Goal: Check status: Check status

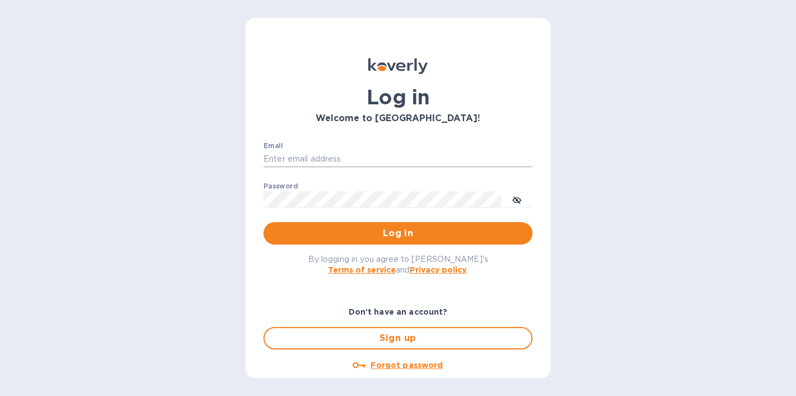
click at [322, 160] on input "Email" at bounding box center [398, 159] width 269 height 17
type input "ryanbourg@protonmail.com"
click at [264, 222] on button "Log in" at bounding box center [398, 233] width 269 height 22
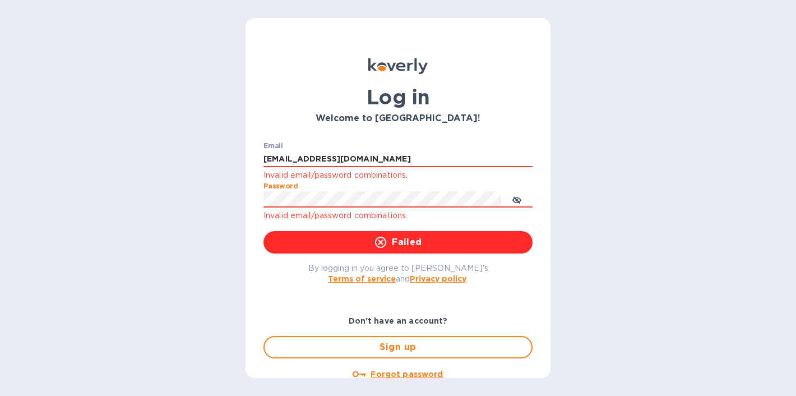
click at [234, 197] on div "Log in Welcome to Koverly! Email ryanbourg@protonmail.com Invalid email/passwor…" at bounding box center [398, 198] width 796 height 396
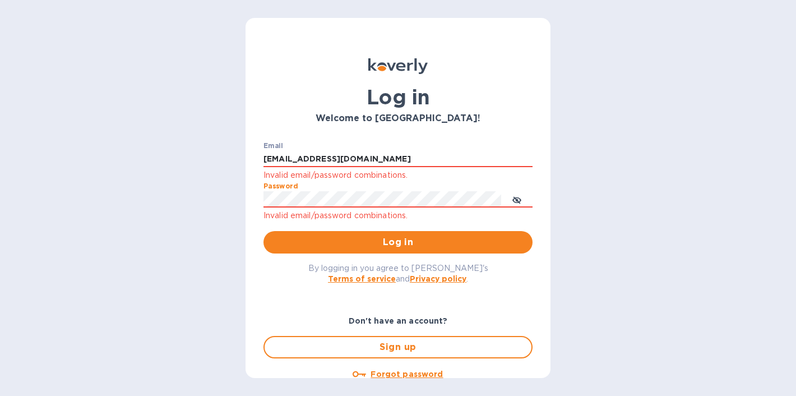
click at [264, 231] on button "Log in" at bounding box center [398, 242] width 269 height 22
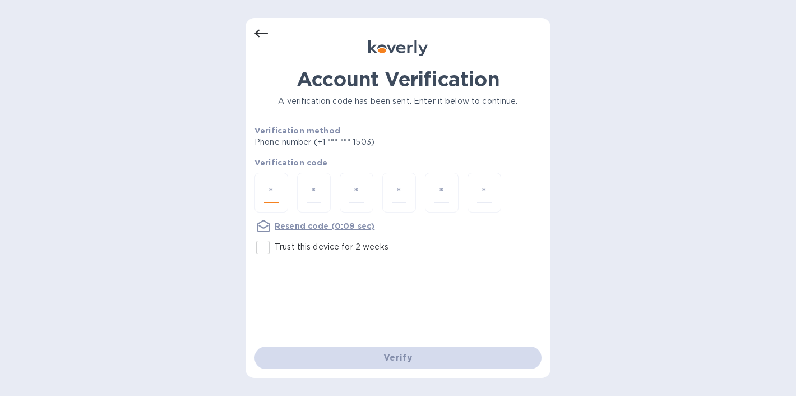
click at [267, 186] on input "number" at bounding box center [271, 192] width 15 height 21
type input "9"
type input "2"
type input "4"
type input "6"
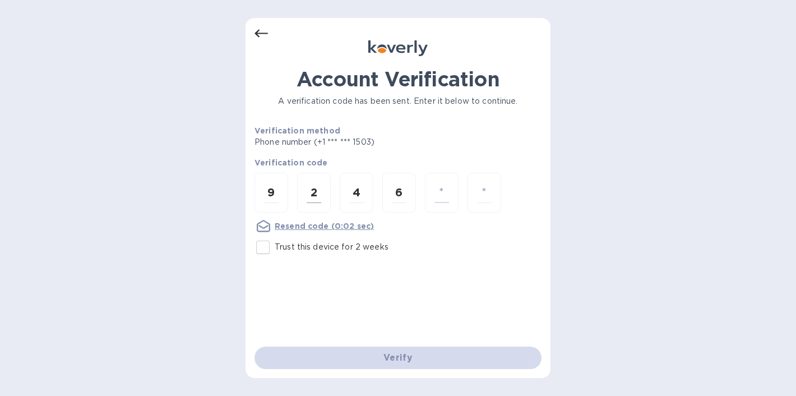
type input "6"
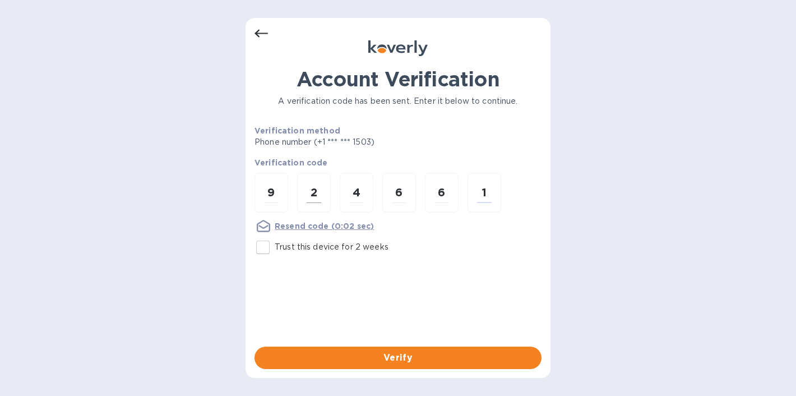
type input "1"
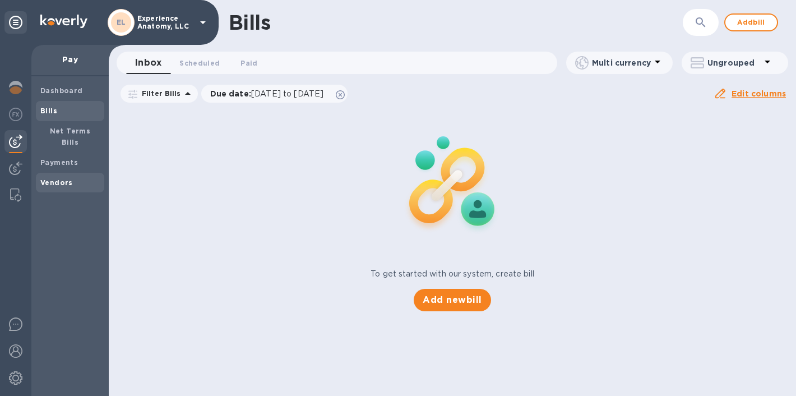
click at [53, 177] on span "Vendors" at bounding box center [56, 182] width 33 height 11
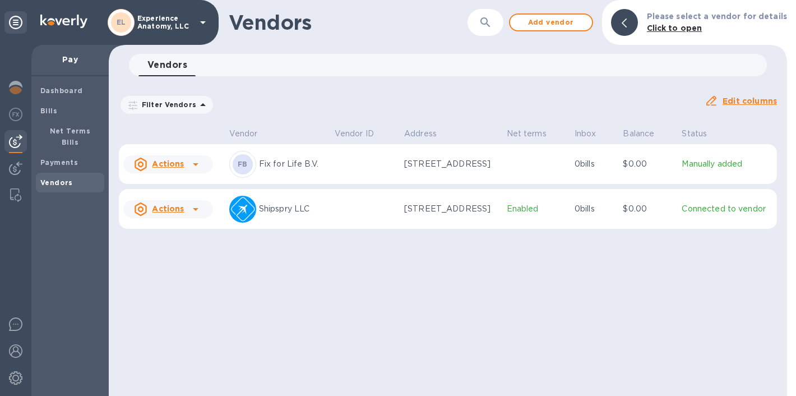
click at [307, 165] on p "Fix for Life B.V." at bounding box center [292, 164] width 67 height 12
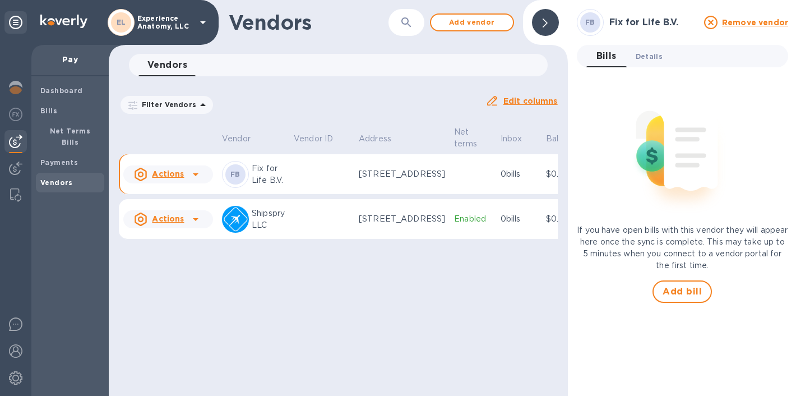
click at [632, 55] on button "Details 0" at bounding box center [649, 56] width 45 height 22
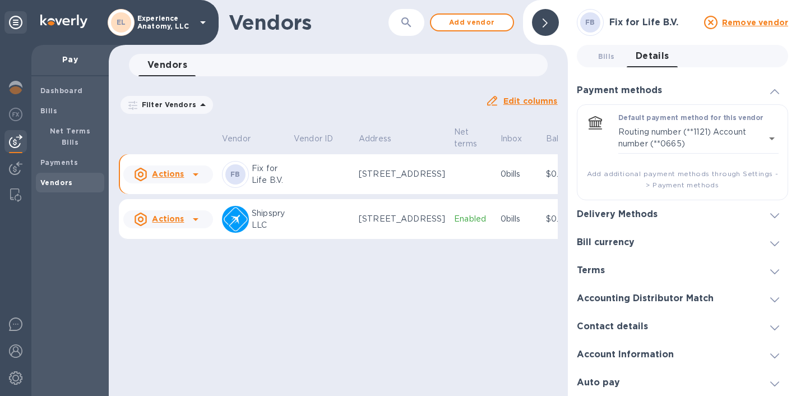
click at [195, 175] on icon at bounding box center [195, 174] width 13 height 13
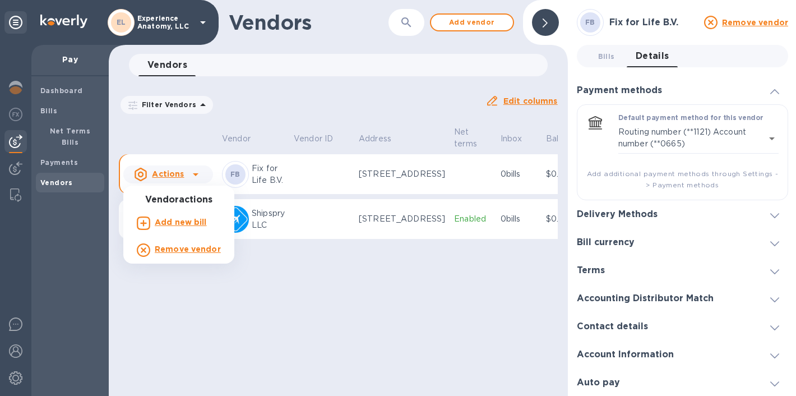
click at [303, 175] on div at bounding box center [398, 198] width 796 height 396
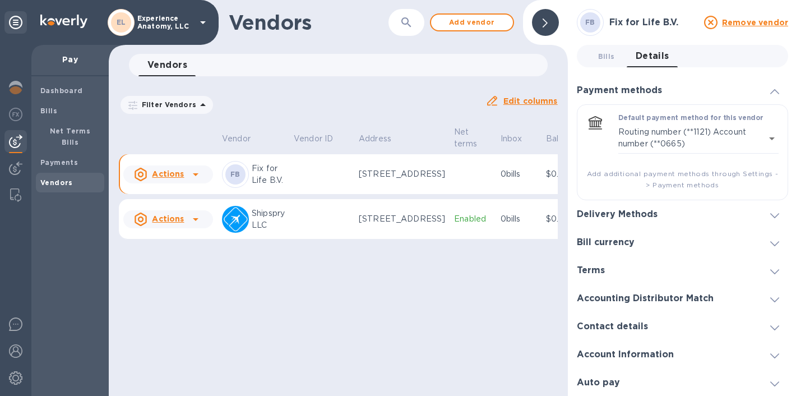
click at [383, 173] on p "[STREET_ADDRESS]" at bounding box center [402, 174] width 86 height 12
click at [57, 117] on div "Bills" at bounding box center [70, 111] width 68 height 20
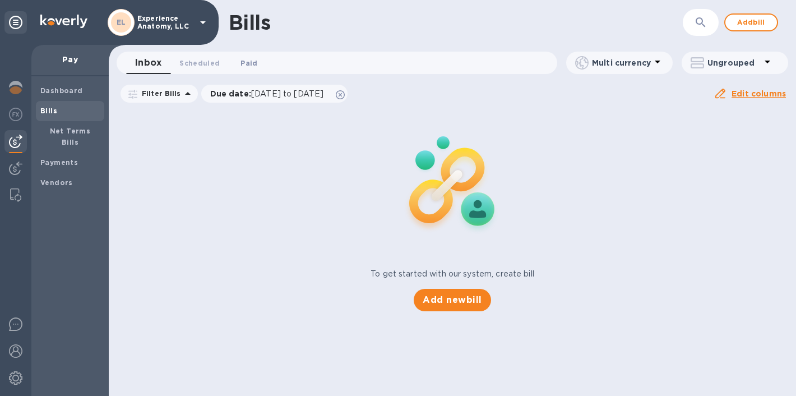
click at [255, 66] on span "Paid 0" at bounding box center [249, 63] width 22 height 12
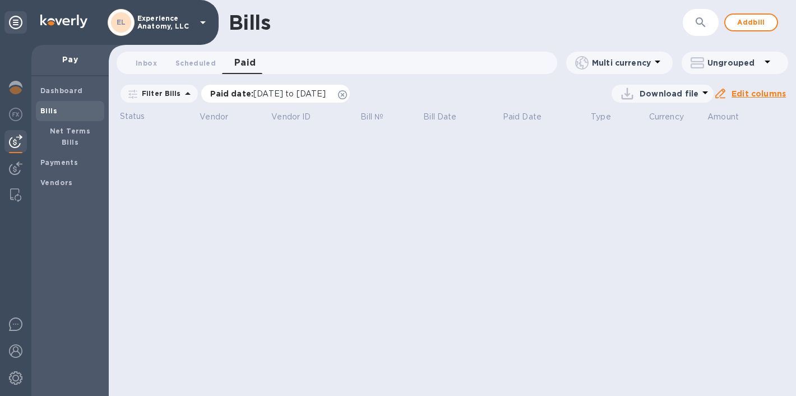
click at [347, 91] on icon at bounding box center [342, 94] width 9 height 9
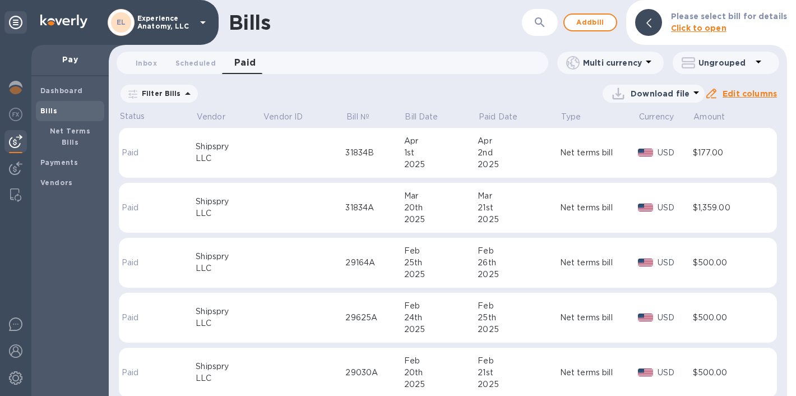
click at [613, 62] on p "Multi currency" at bounding box center [612, 62] width 59 height 11
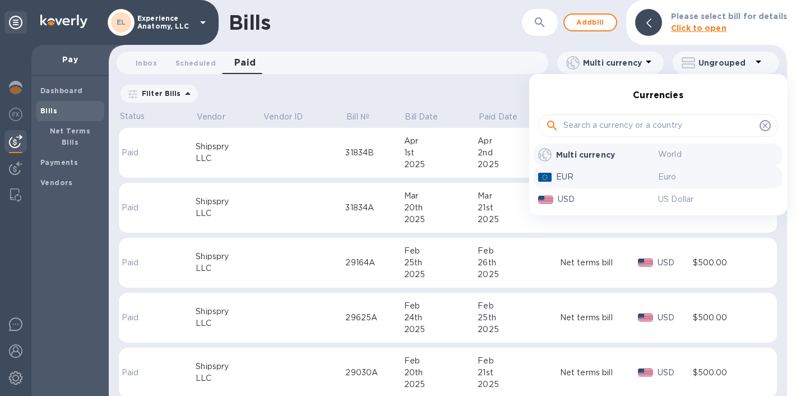
click at [590, 174] on p "EUR" at bounding box center [607, 177] width 102 height 12
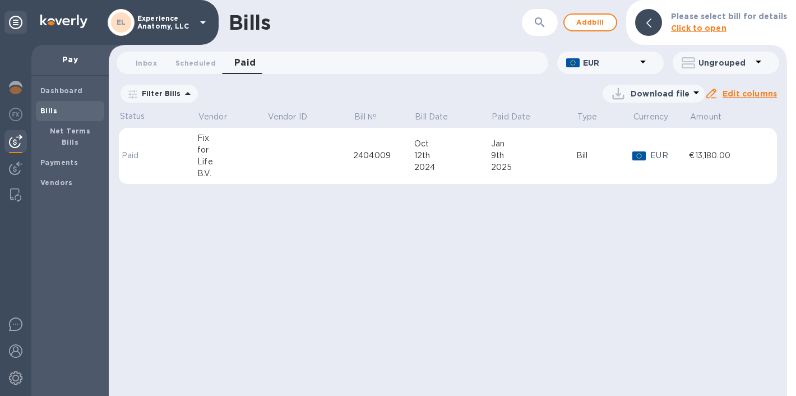
click at [529, 158] on div "9th" at bounding box center [533, 156] width 85 height 12
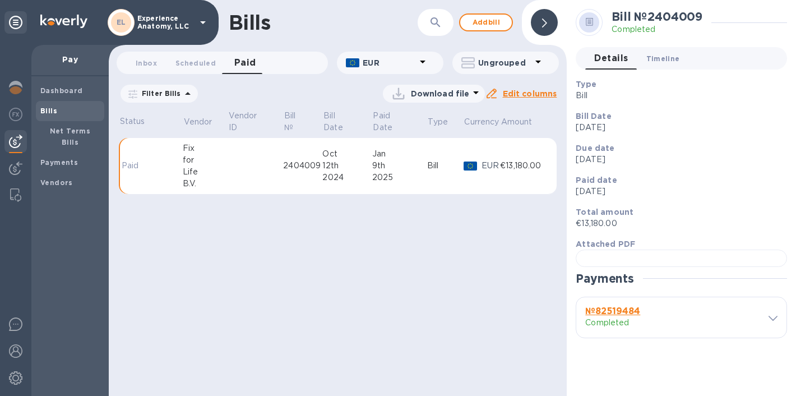
click at [659, 60] on span "Timeline 0" at bounding box center [663, 59] width 34 height 12
